Goal: Navigation & Orientation: Find specific page/section

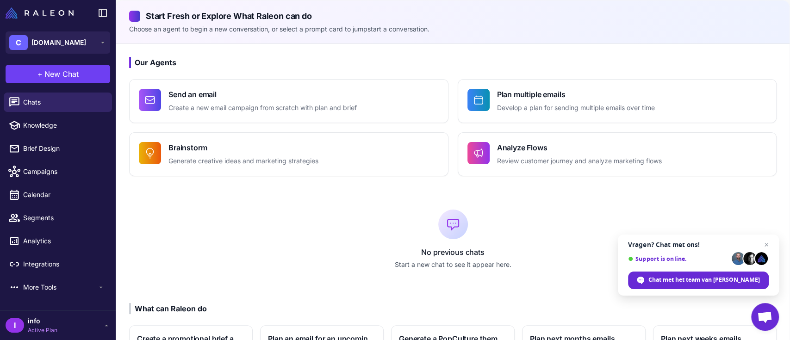
click at [26, 297] on li "More Tools" at bounding box center [58, 287] width 116 height 23
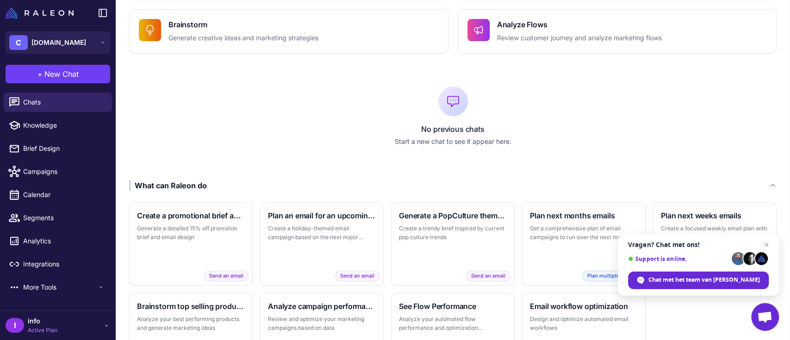
scroll to position [183, 0]
